Goal: Information Seeking & Learning: Learn about a topic

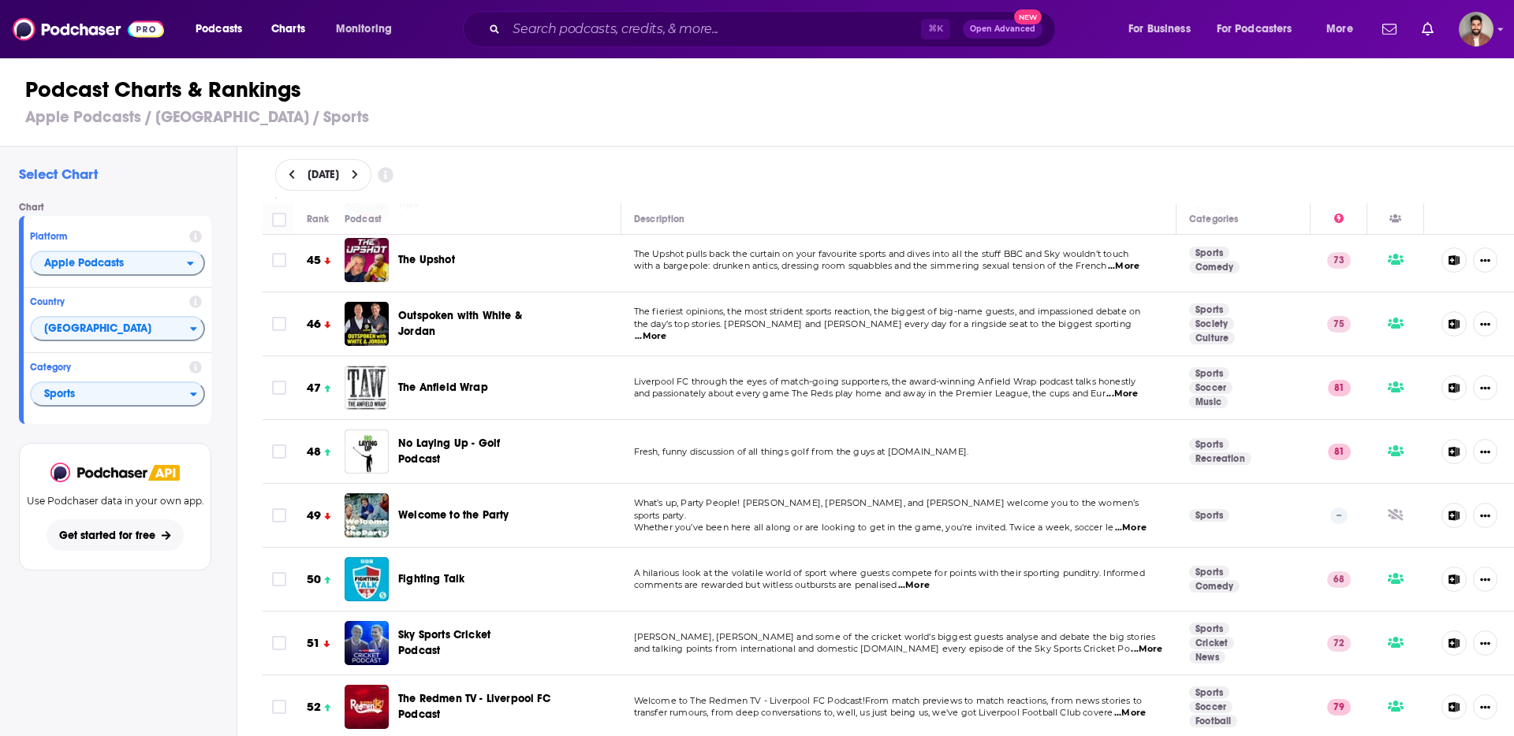
scroll to position [2852, 0]
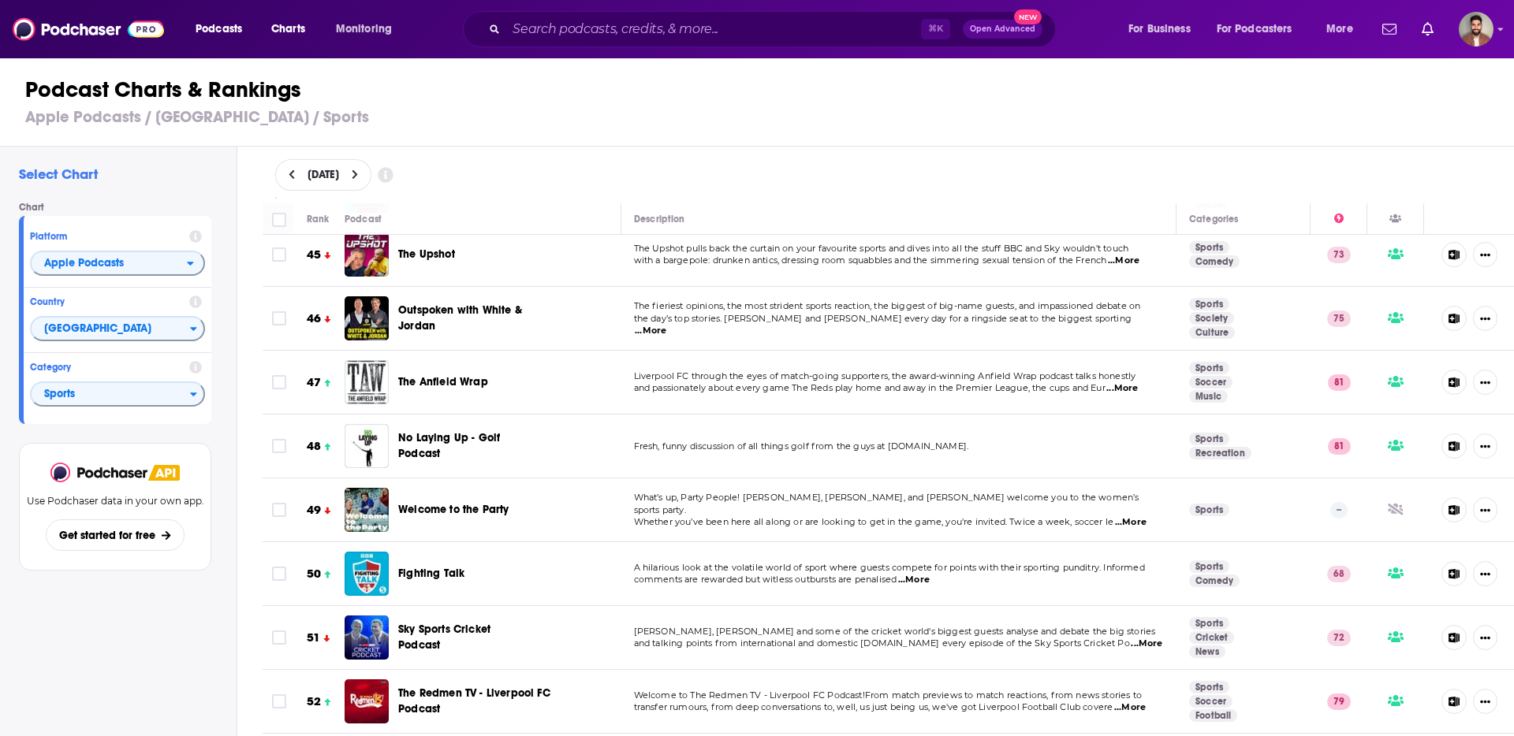
click at [1123, 516] on span "...More" at bounding box center [1131, 522] width 32 height 13
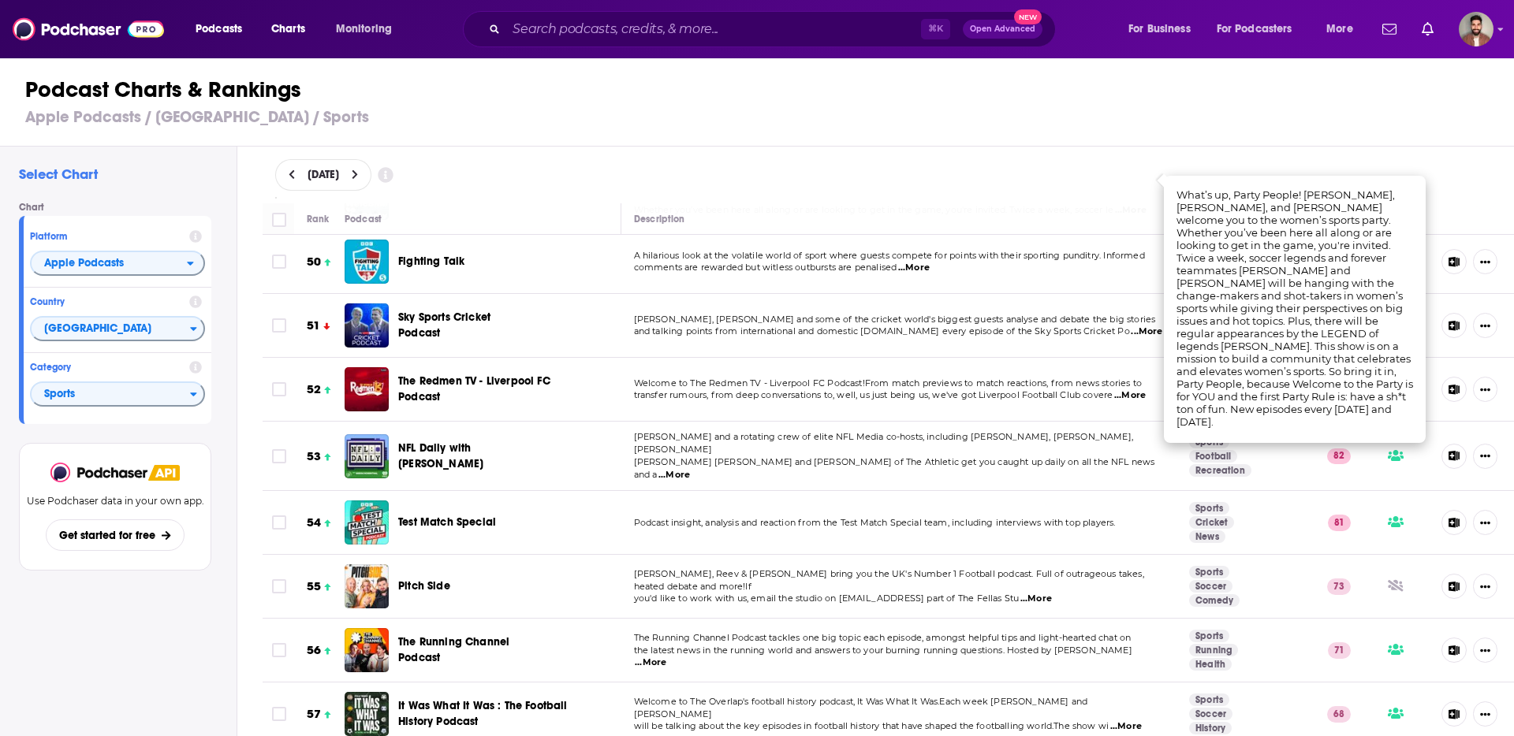
scroll to position [3167, 0]
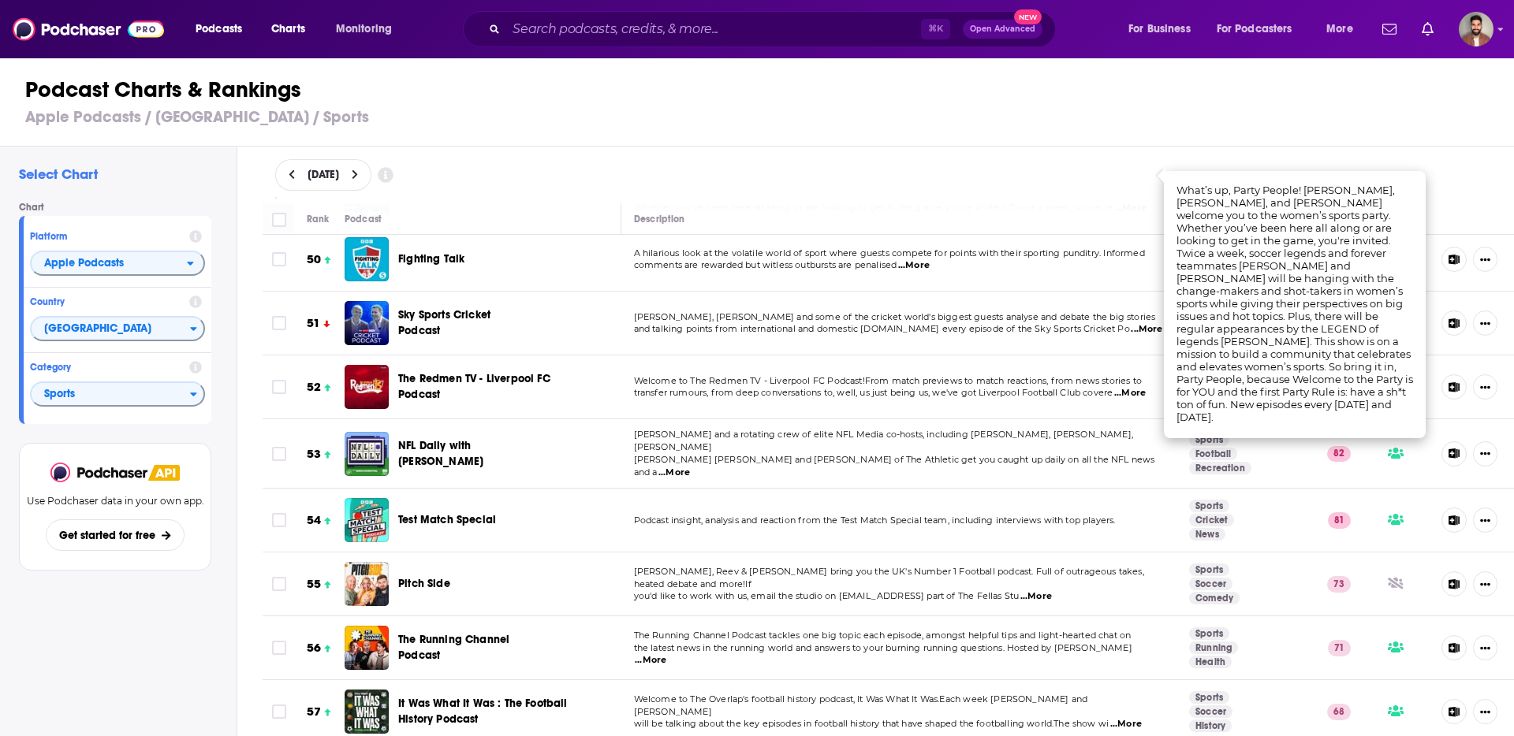
click at [211, 620] on div "Select Chart Chart Platform Apple Podcasts Country United Kingdom Category Spor…" at bounding box center [118, 487] width 236 height 680
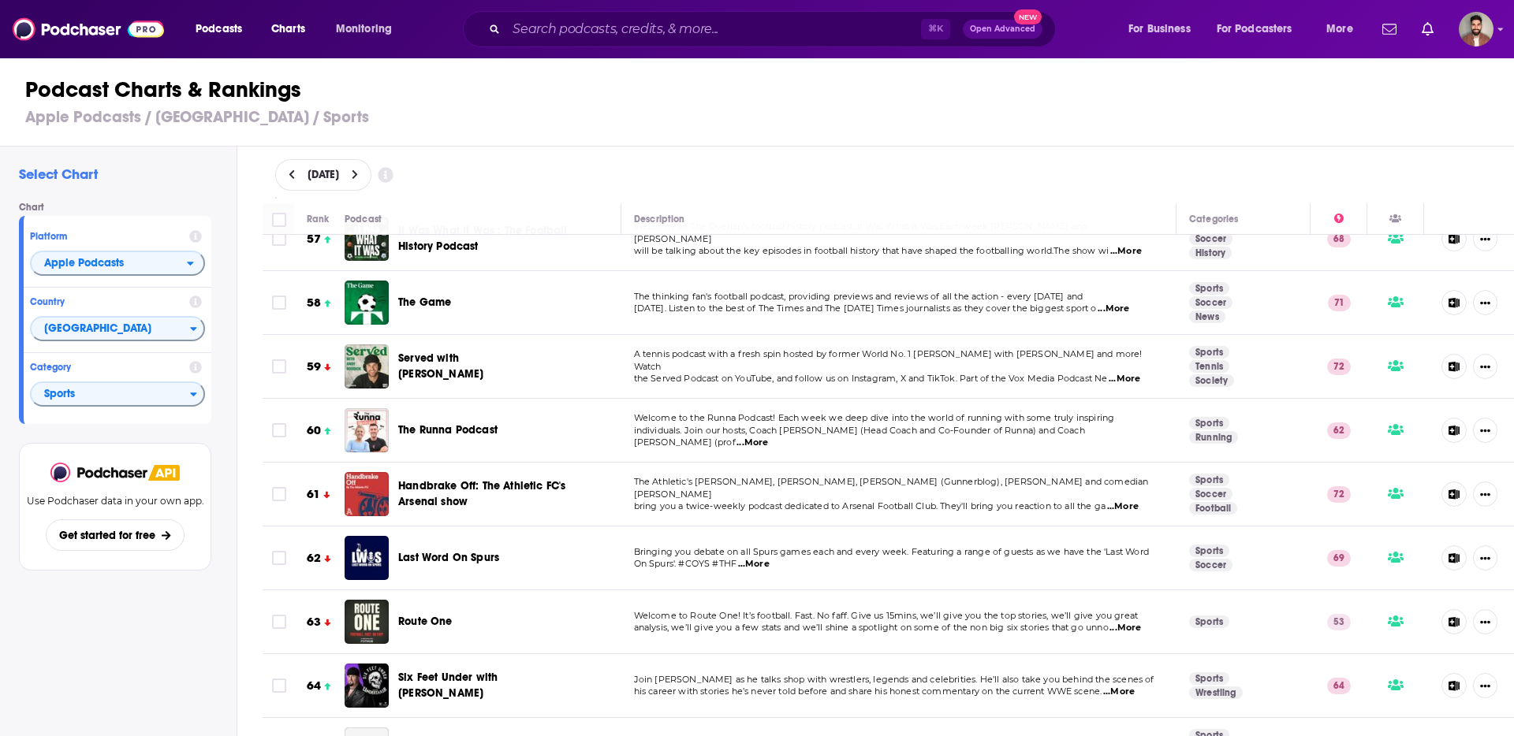
scroll to position [3644, 0]
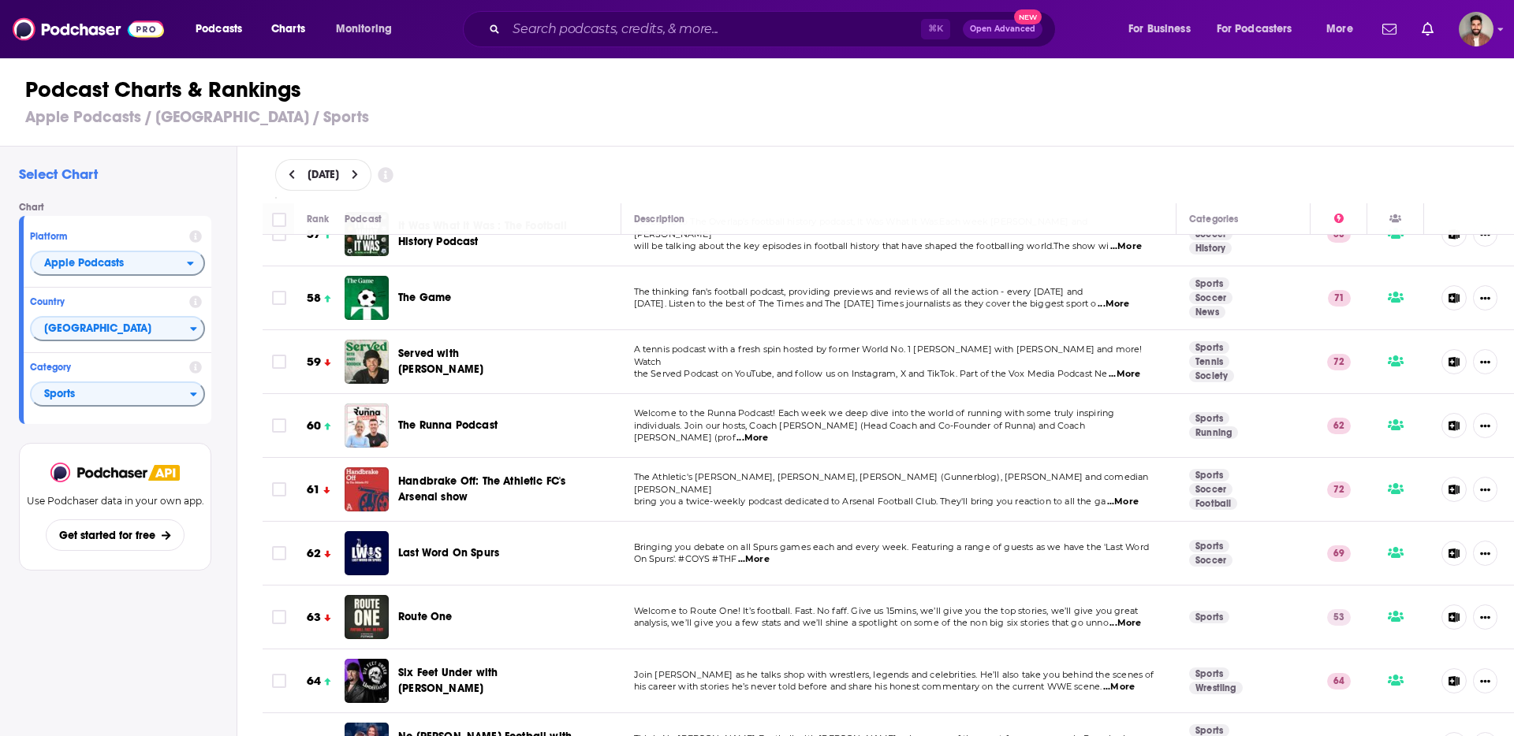
click at [1127, 617] on span "...More" at bounding box center [1125, 623] width 32 height 13
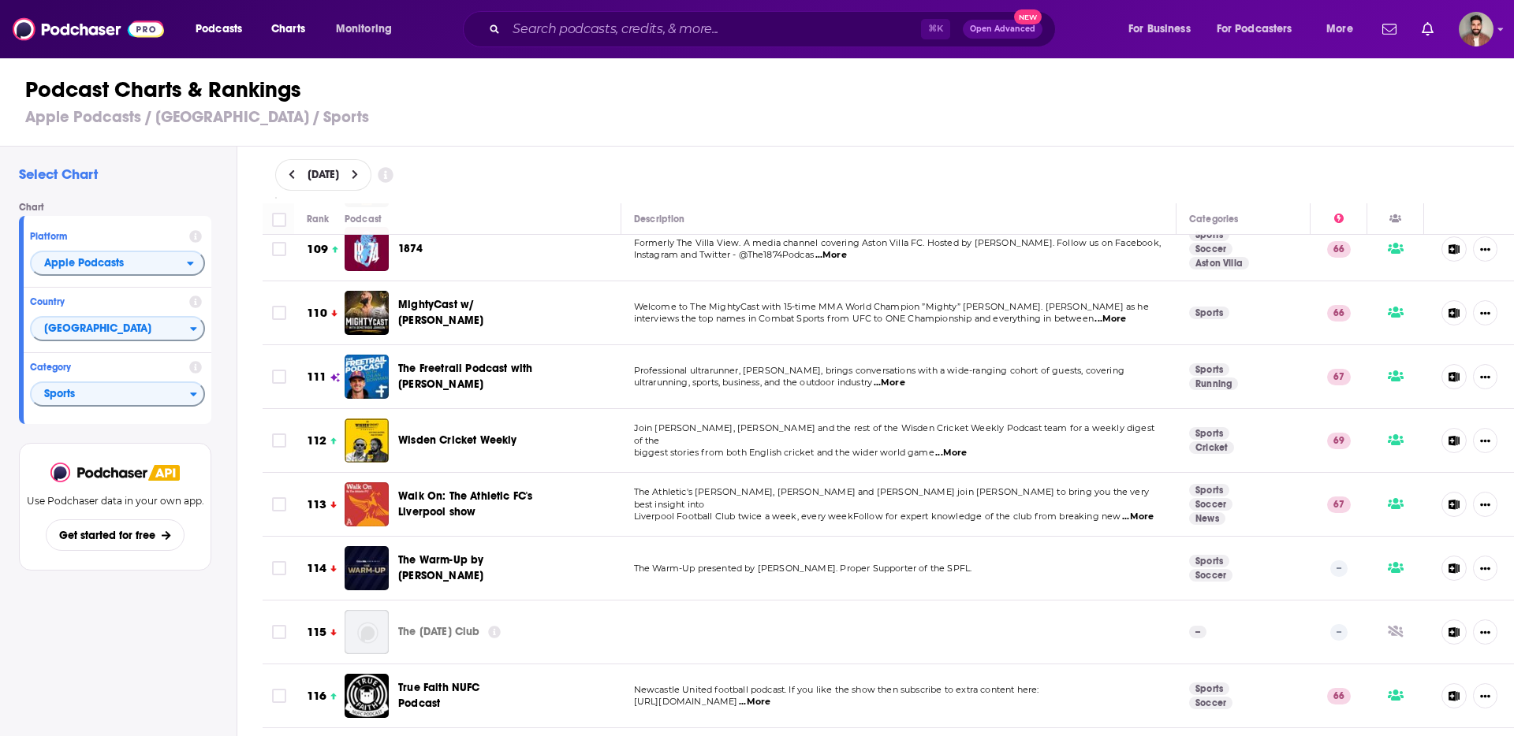
scroll to position [7011, 0]
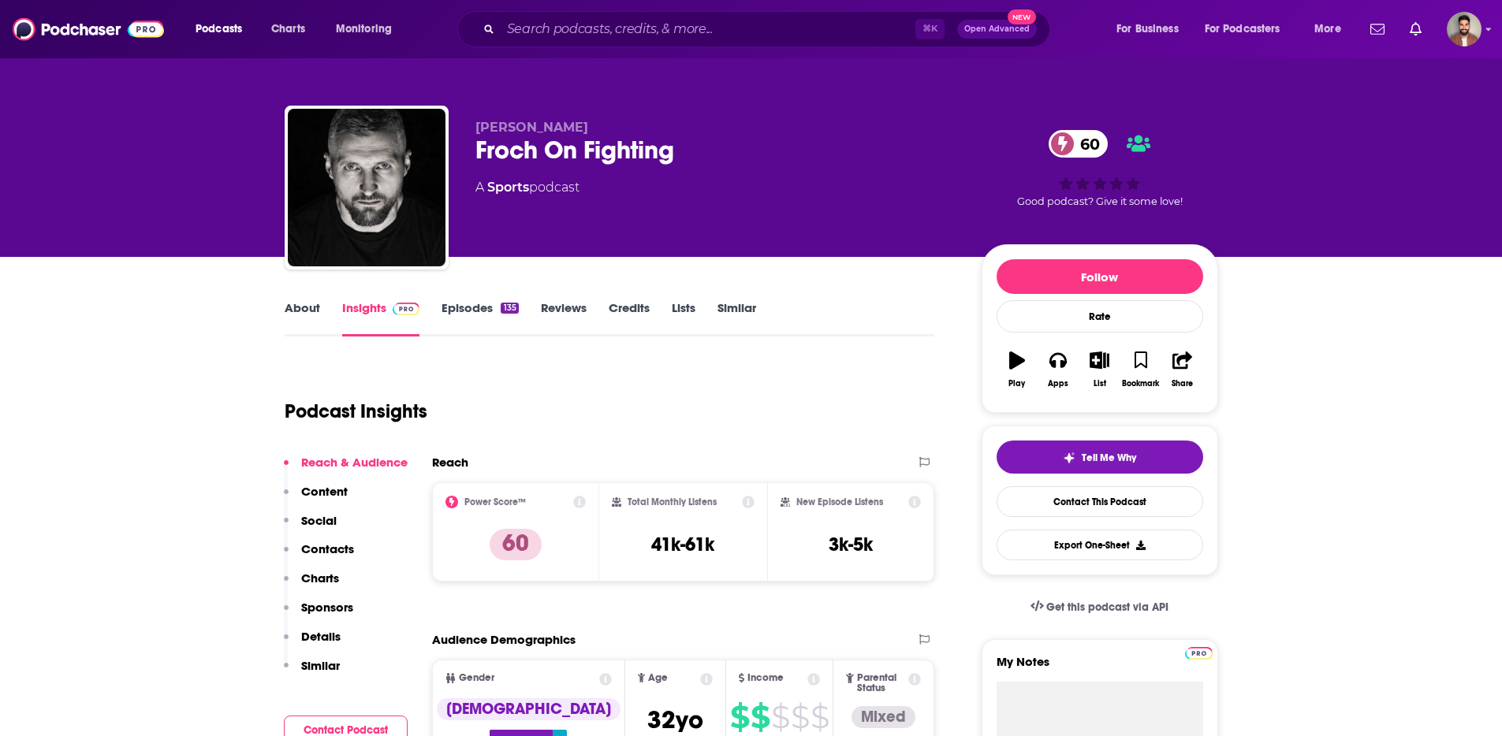
click at [309, 315] on link "About" at bounding box center [302, 318] width 35 height 36
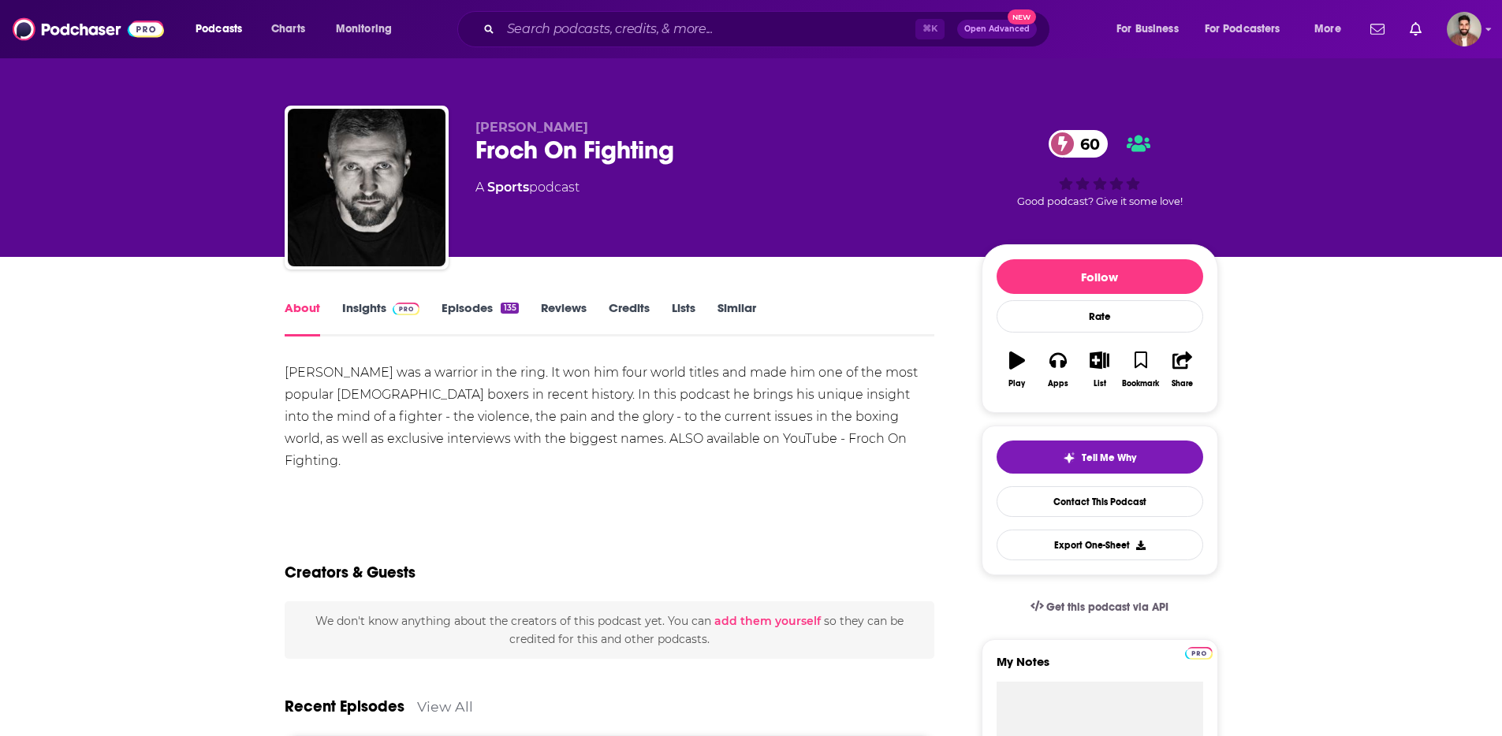
click at [370, 305] on link "Insights" at bounding box center [381, 318] width 78 height 36
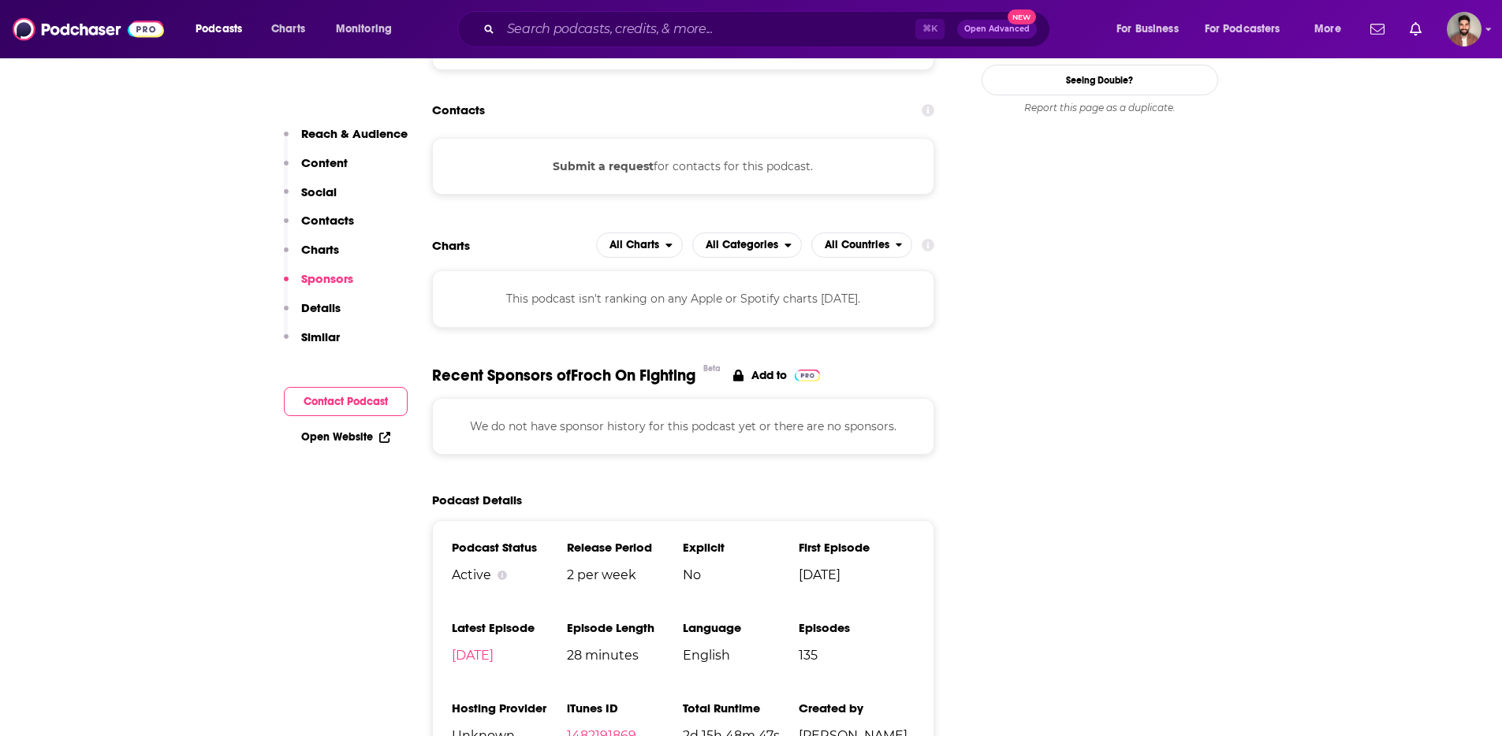
scroll to position [1469, 0]
